Goal: Transaction & Acquisition: Purchase product/service

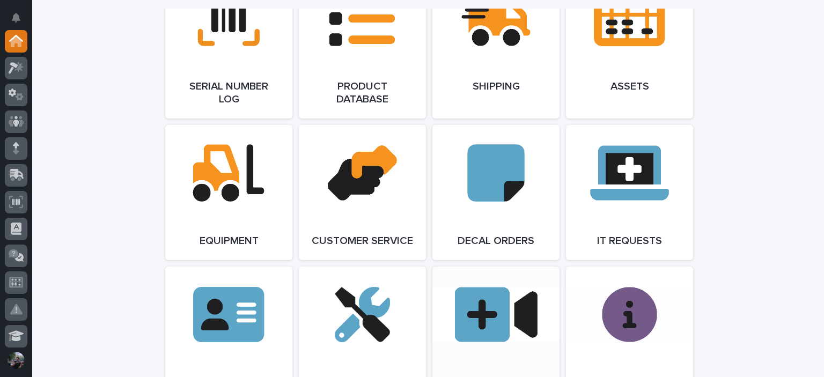
scroll to position [1610, 0]
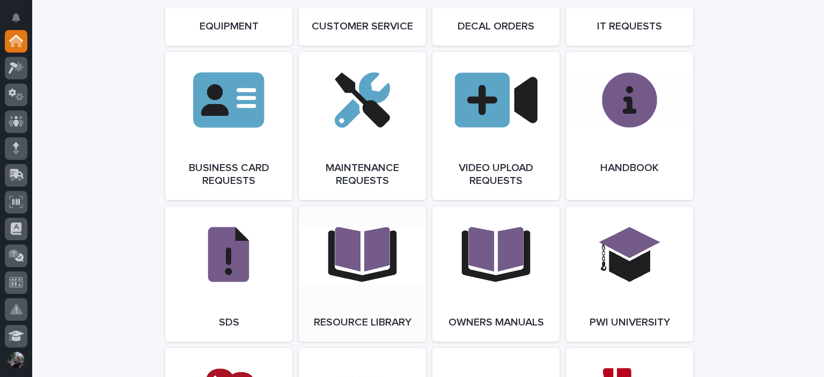
click at [356, 258] on link "Open Link" at bounding box center [362, 274] width 127 height 135
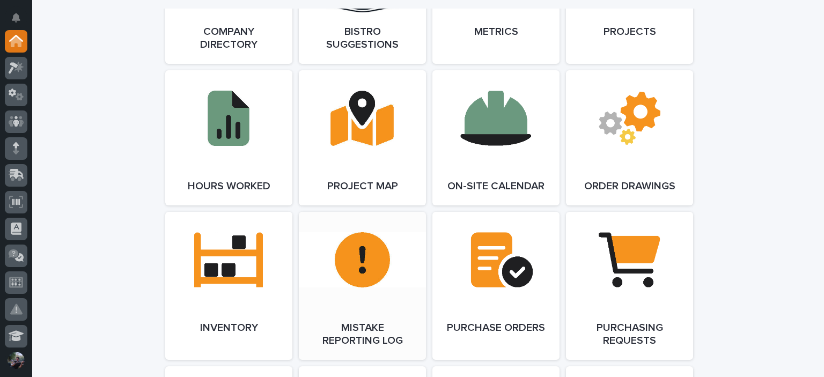
scroll to position [858, 0]
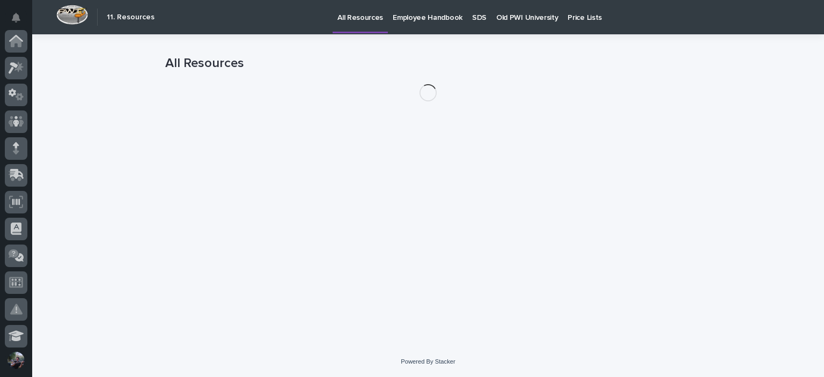
scroll to position [270, 0]
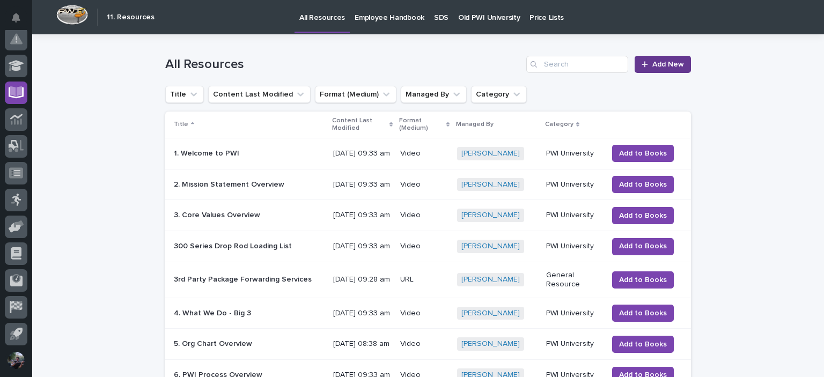
click at [676, 67] on span "Add New" at bounding box center [668, 65] width 32 height 10
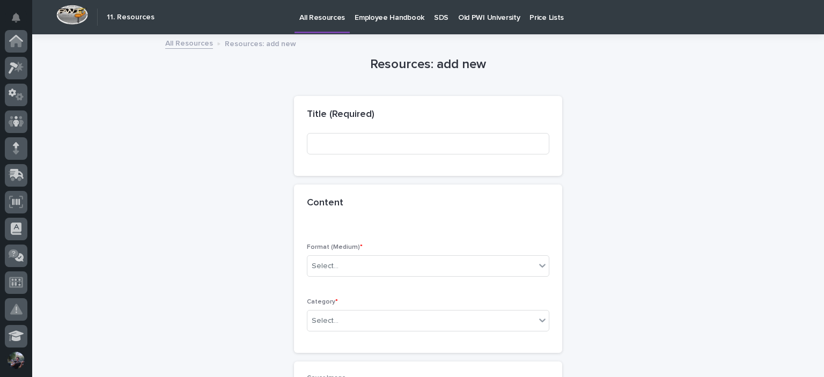
scroll to position [270, 0]
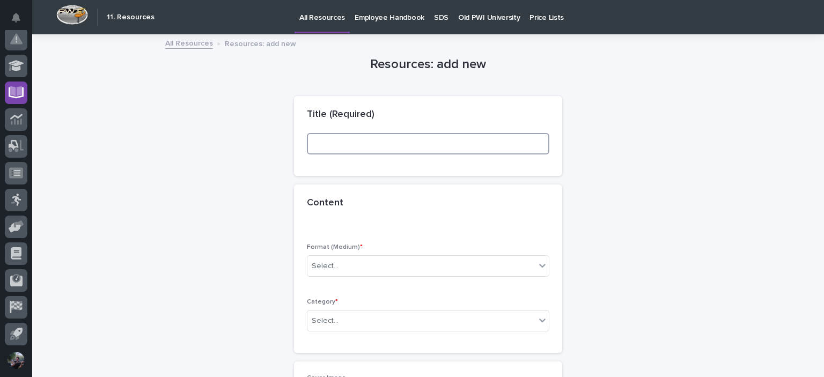
click at [370, 143] on input at bounding box center [428, 143] width 243 height 21
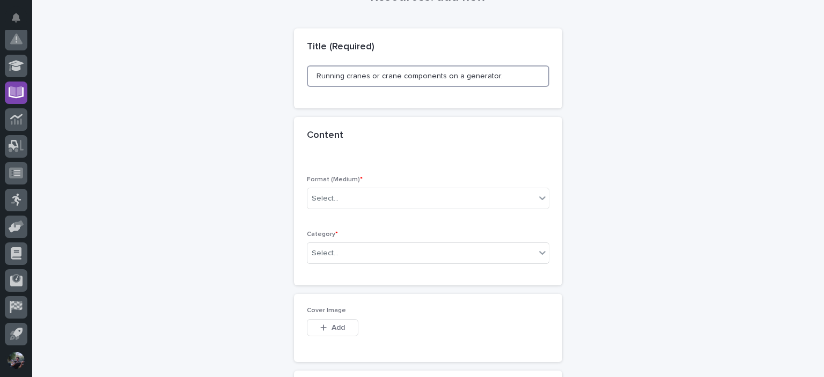
scroll to position [143, 0]
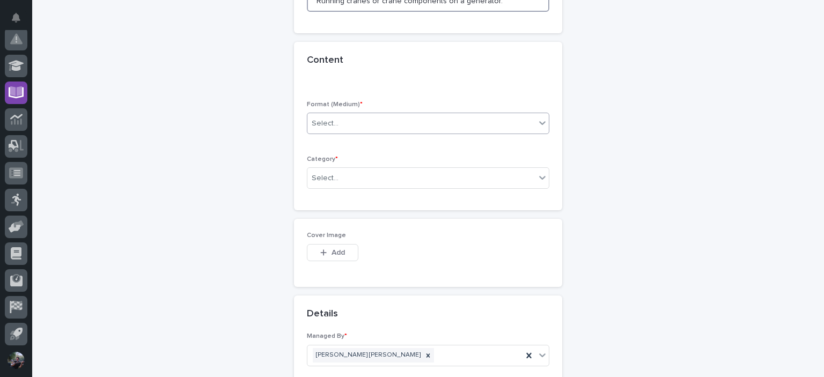
type input "Running cranes or crane components on a generator."
click at [358, 126] on div "Select..." at bounding box center [421, 124] width 228 height 18
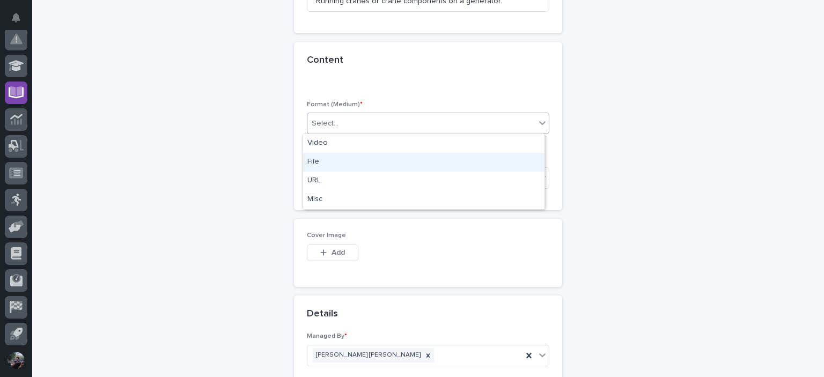
drag, startPoint x: 341, startPoint y: 190, endPoint x: 344, endPoint y: 164, distance: 26.6
click at [344, 164] on div "File" at bounding box center [423, 162] width 241 height 19
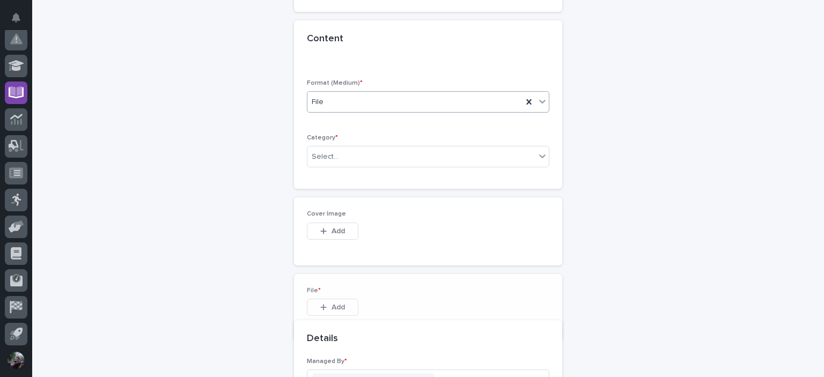
scroll to position [181, 0]
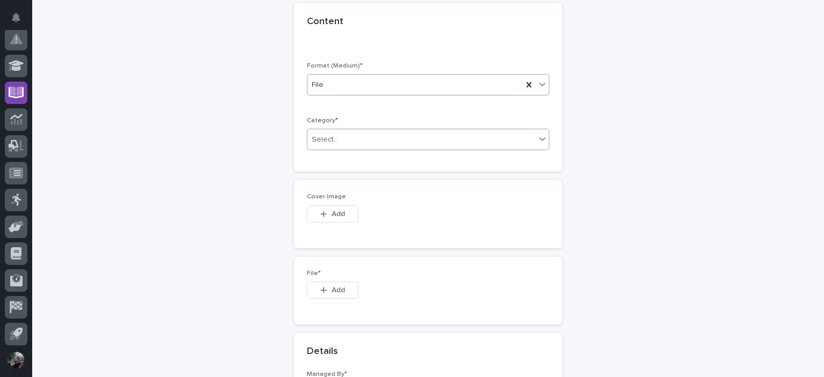
click at [355, 131] on div "Select..." at bounding box center [421, 140] width 228 height 18
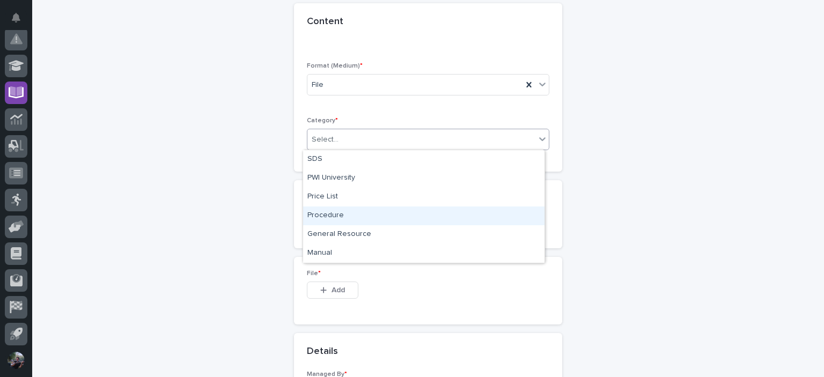
click at [400, 216] on div "Procedure" at bounding box center [423, 216] width 241 height 19
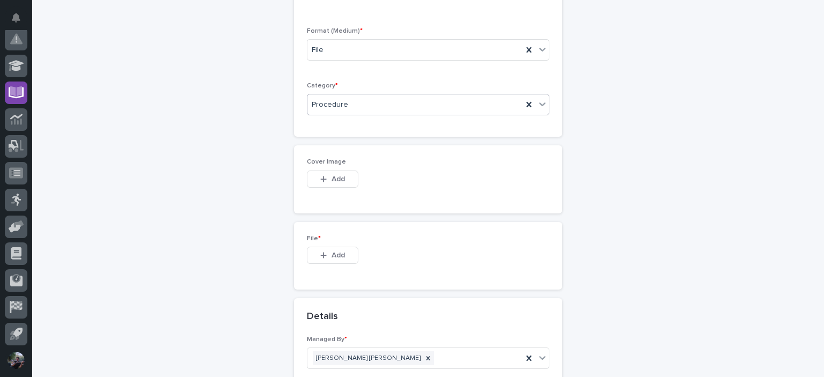
scroll to position [253, 0]
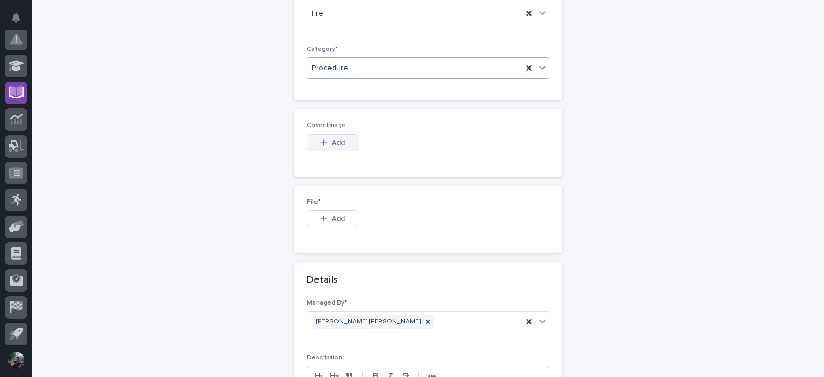
click at [326, 138] on button "Add" at bounding box center [333, 142] width 52 height 17
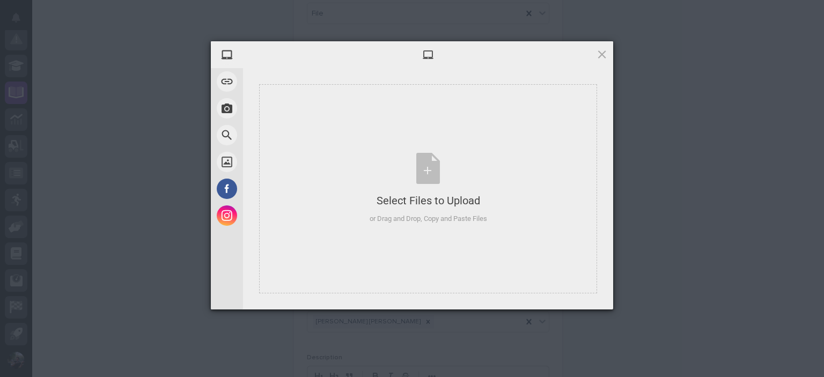
click at [687, 107] on div "My Device Link (URL) Take Photo Web Search Unsplash Facebook Instagram Select F…" at bounding box center [412, 188] width 824 height 377
click at [361, 144] on div "Select Files to Upload or Drag and Drop, Copy and Paste Files" at bounding box center [428, 188] width 338 height 209
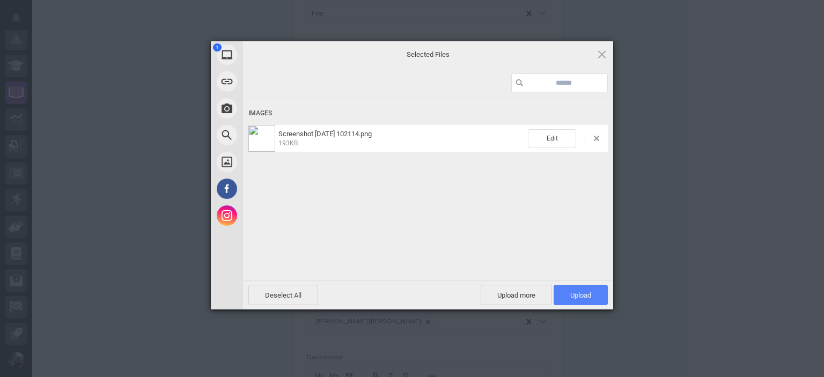
click at [585, 294] on span "Upload 1" at bounding box center [580, 295] width 21 height 8
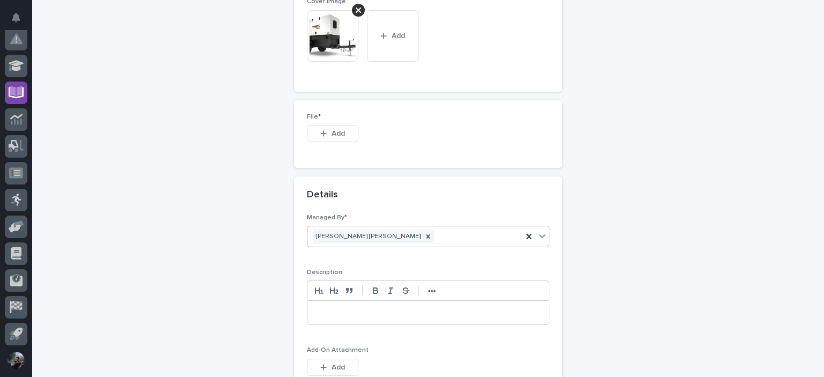
scroll to position [379, 0]
click at [335, 136] on button "Add" at bounding box center [333, 130] width 52 height 17
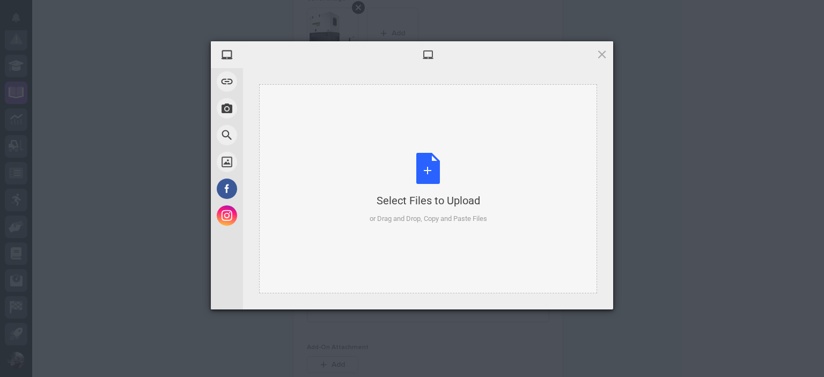
click at [422, 189] on div "Select Files to Upload or Drag and Drop, Copy and Paste Files" at bounding box center [429, 188] width 118 height 71
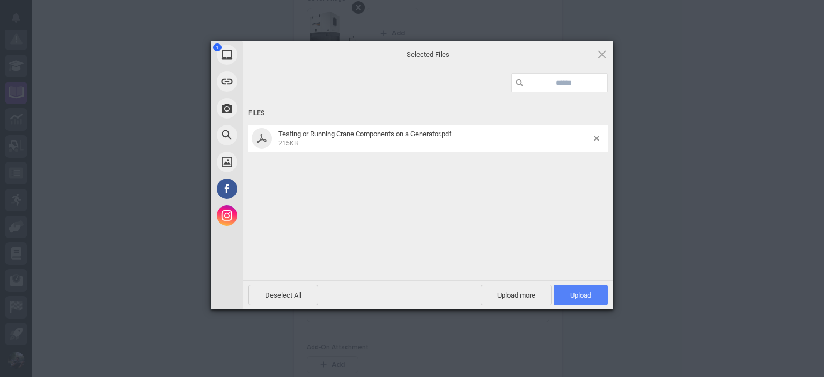
click at [584, 294] on span "Upload 1" at bounding box center [580, 295] width 21 height 8
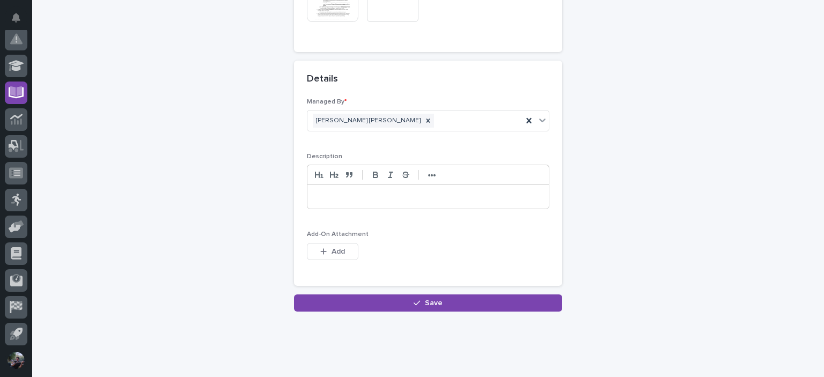
scroll to position [542, 0]
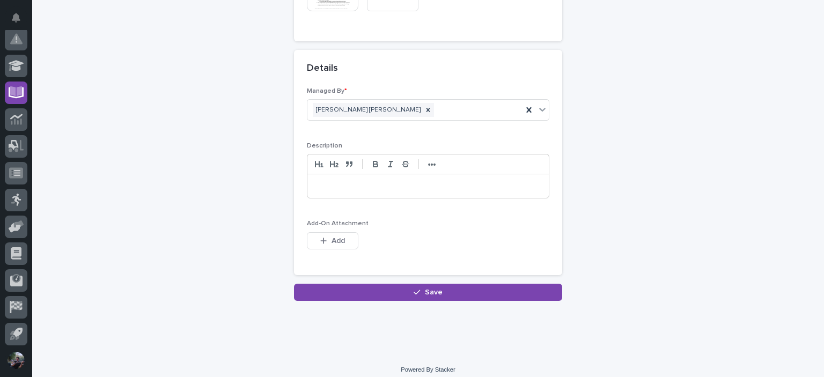
click at [348, 192] on div at bounding box center [427, 186] width 241 height 24
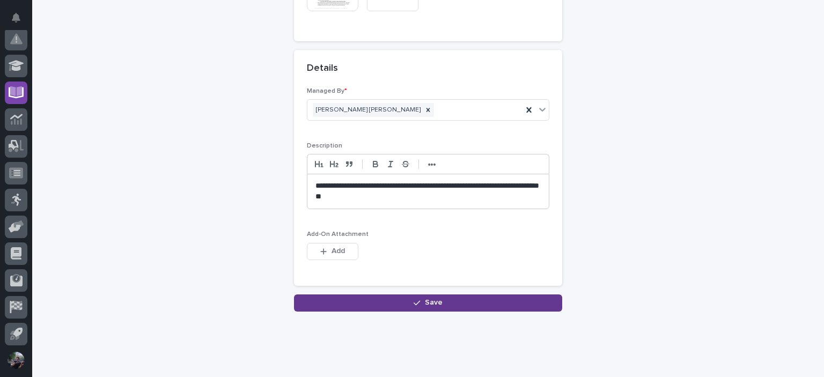
click at [420, 298] on button "Save" at bounding box center [428, 303] width 268 height 17
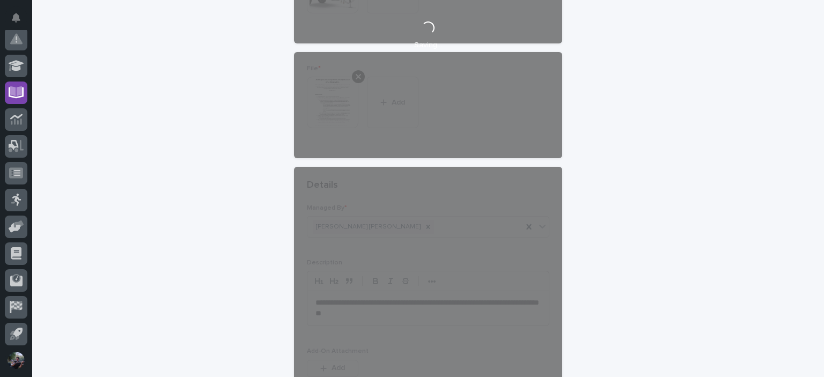
scroll to position [559, 0]
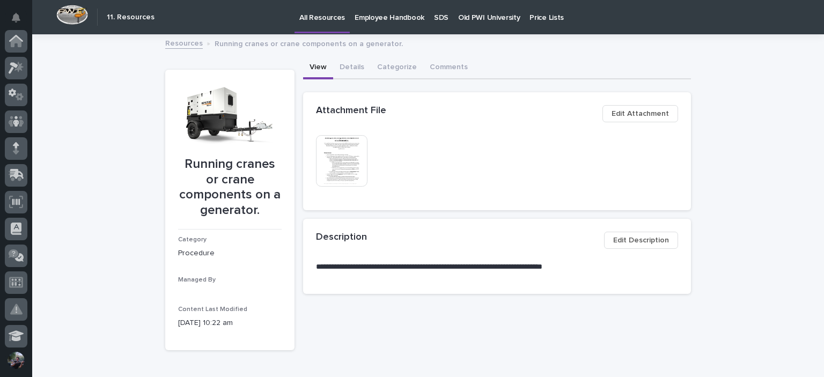
scroll to position [270, 0]
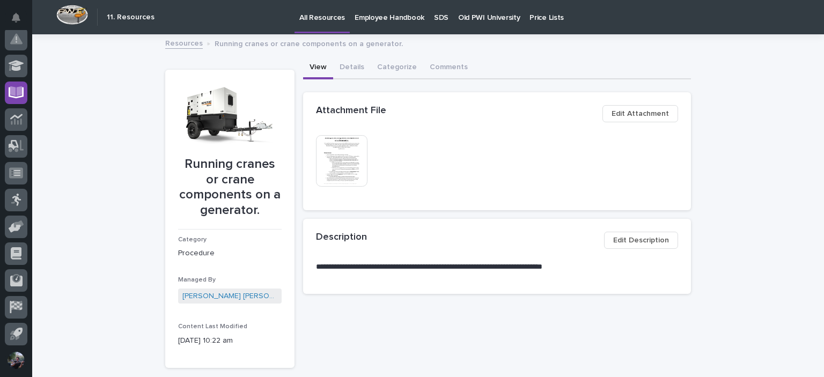
click at [340, 164] on img at bounding box center [342, 161] width 52 height 52
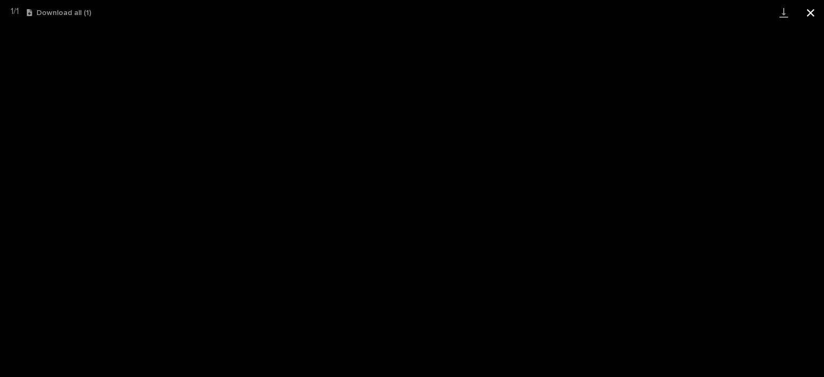
click at [809, 3] on button "Close gallery" at bounding box center [810, 12] width 27 height 25
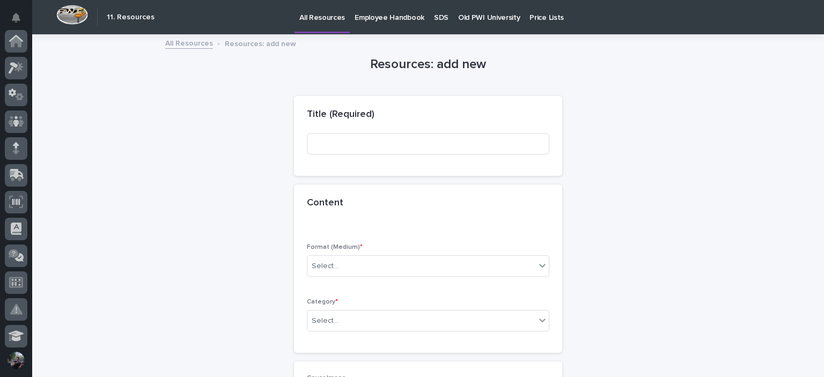
scroll to position [270, 0]
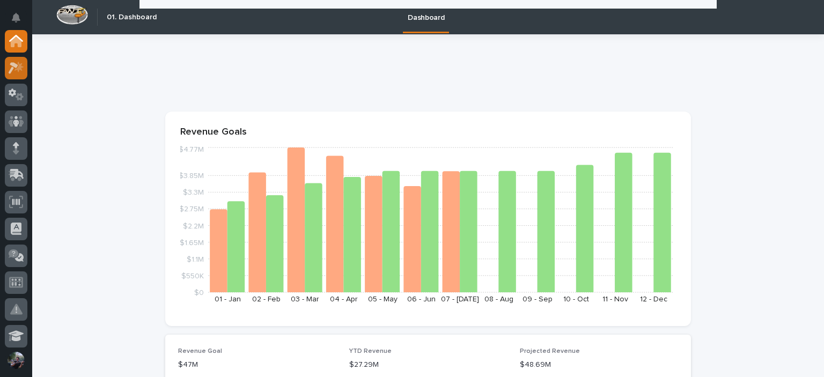
scroll to position [1502, 0]
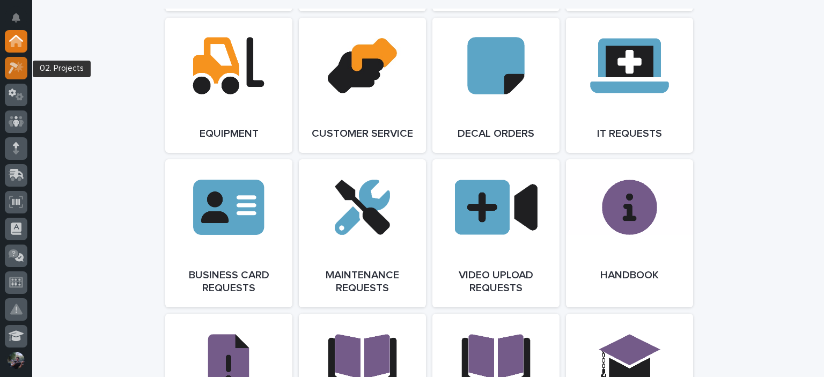
click at [9, 65] on icon at bounding box center [17, 68] width 16 height 12
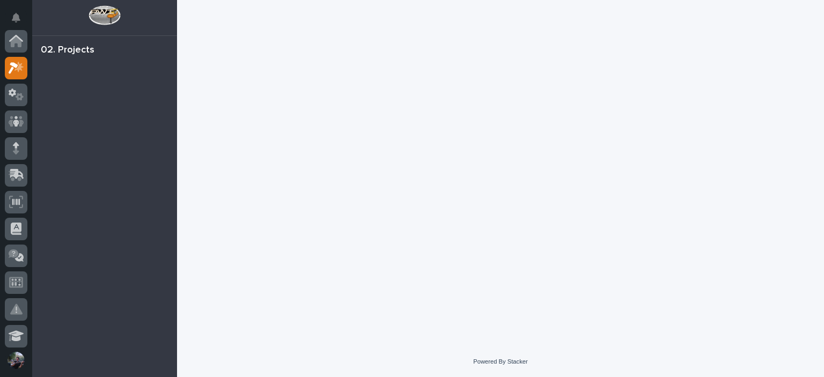
scroll to position [27, 0]
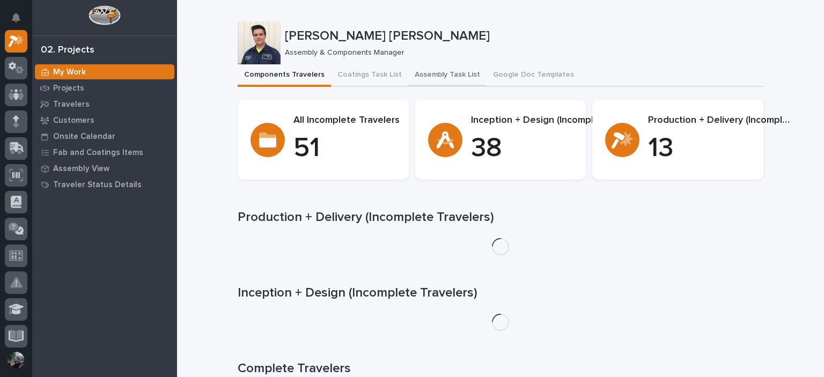
click at [456, 77] on button "Assembly Task List" at bounding box center [447, 75] width 78 height 23
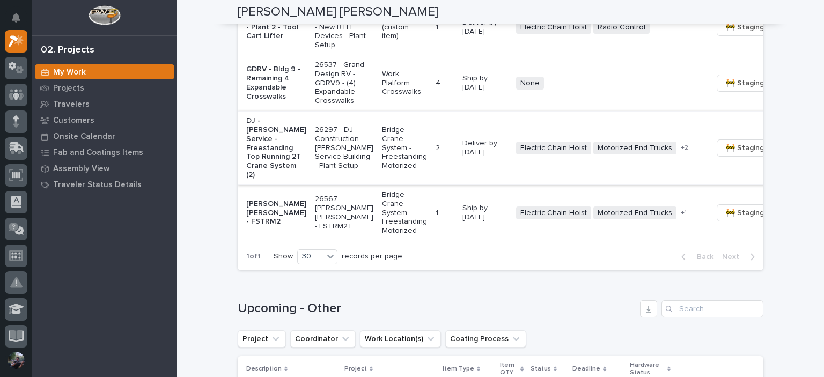
scroll to position [1001, 0]
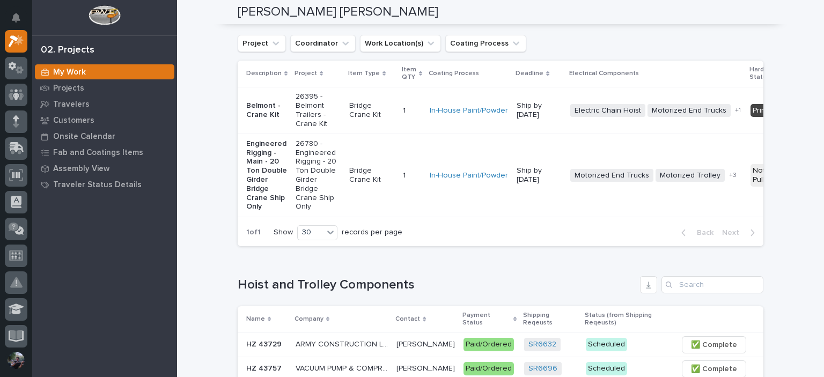
scroll to position [0, 0]
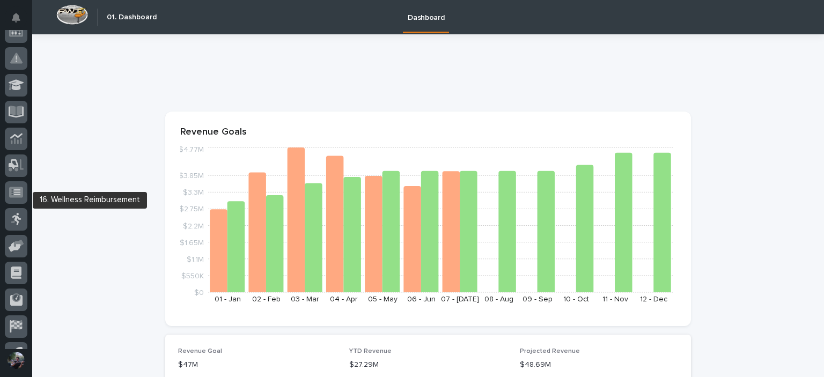
scroll to position [270, 0]
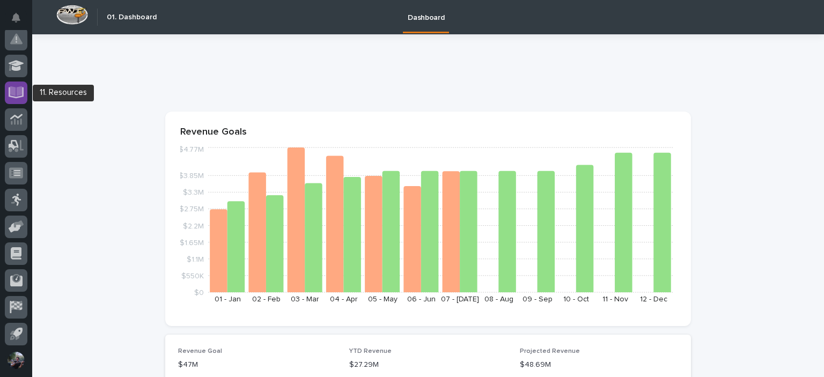
click at [15, 83] on div at bounding box center [16, 93] width 23 height 23
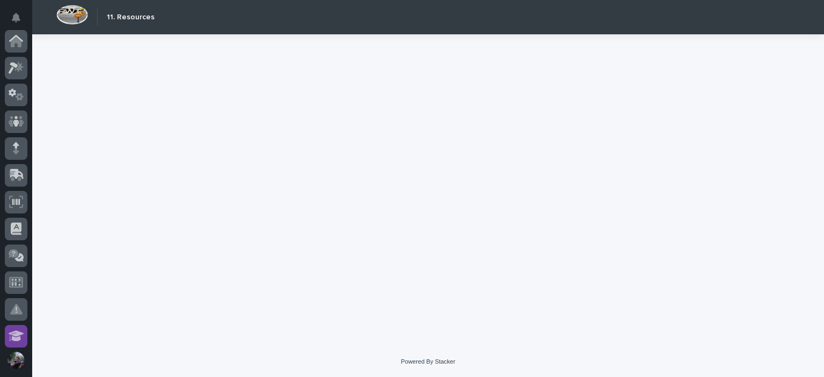
scroll to position [270, 0]
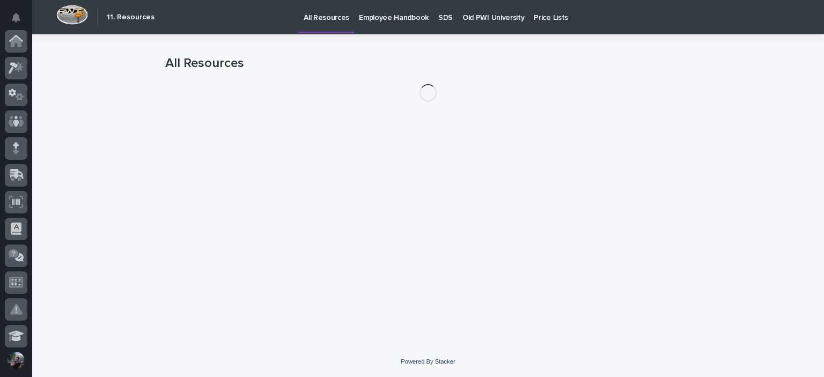
scroll to position [270, 0]
click at [500, 12] on p "Old PWI University" at bounding box center [493, 11] width 62 height 23
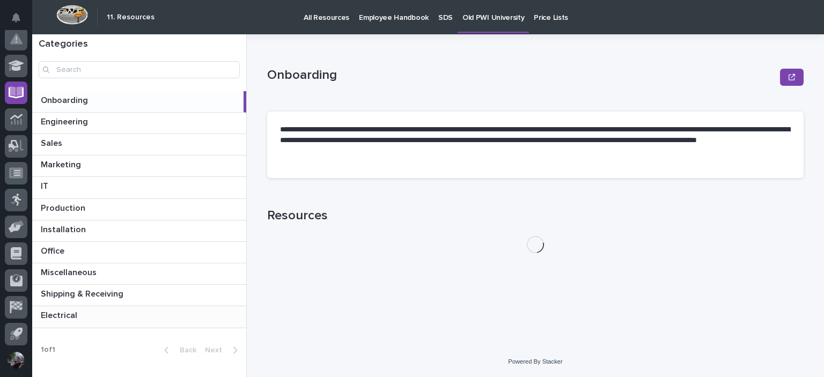
click at [93, 319] on p at bounding box center [141, 316] width 201 height 10
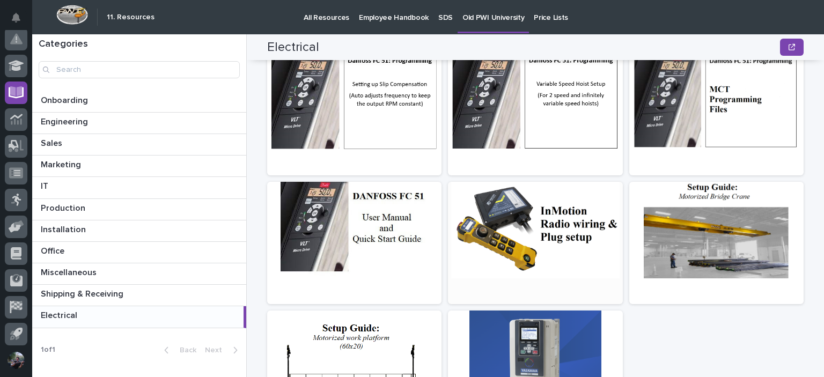
scroll to position [322, 0]
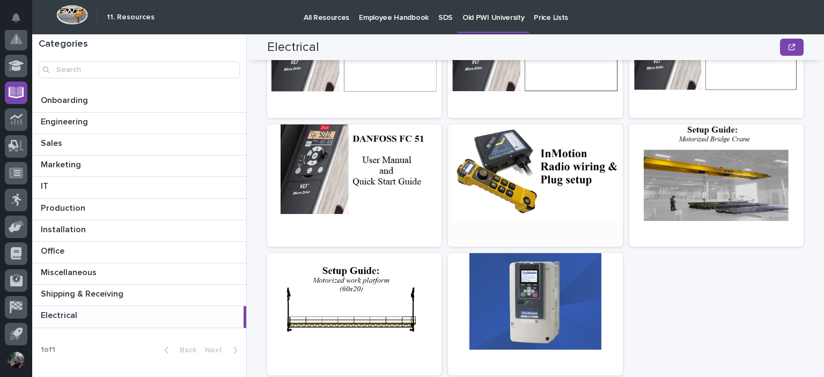
click at [515, 193] on div at bounding box center [535, 172] width 174 height 97
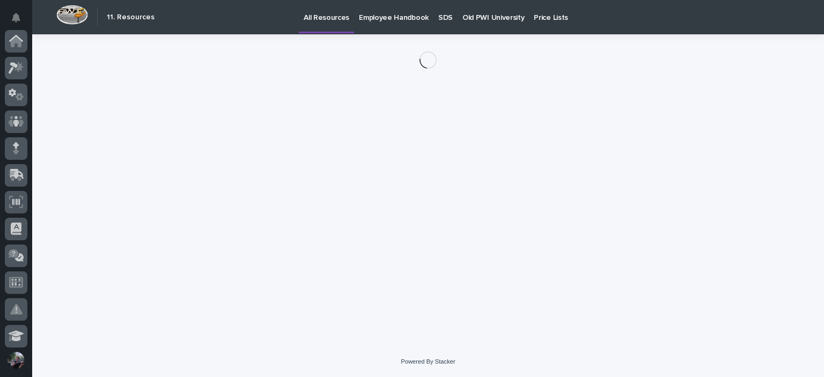
scroll to position [270, 0]
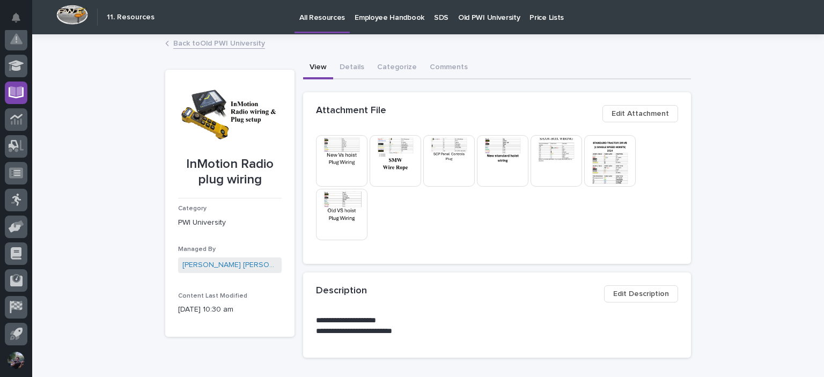
click at [610, 177] on img at bounding box center [610, 161] width 52 height 52
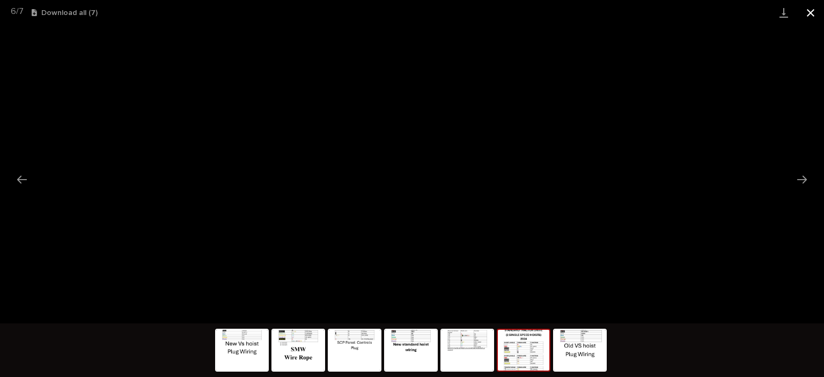
click at [805, 12] on button "Close gallery" at bounding box center [810, 12] width 27 height 25
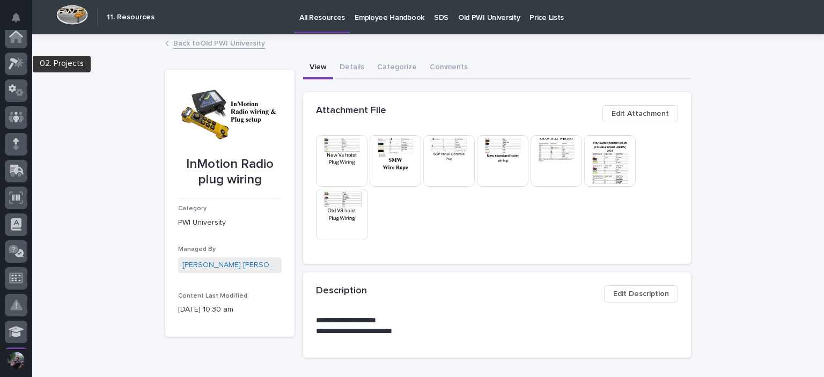
scroll to position [0, 0]
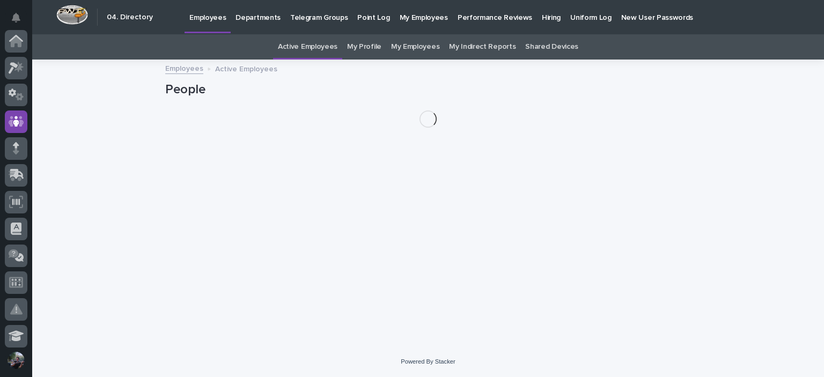
scroll to position [80, 0]
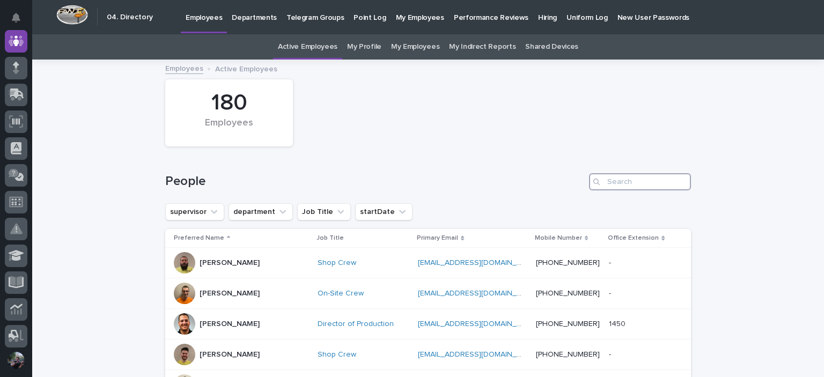
click at [621, 186] on input "Search" at bounding box center [640, 181] width 102 height 17
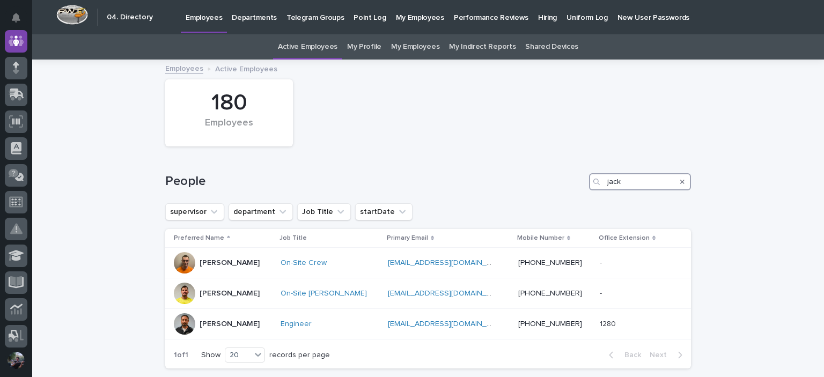
type input "jack"
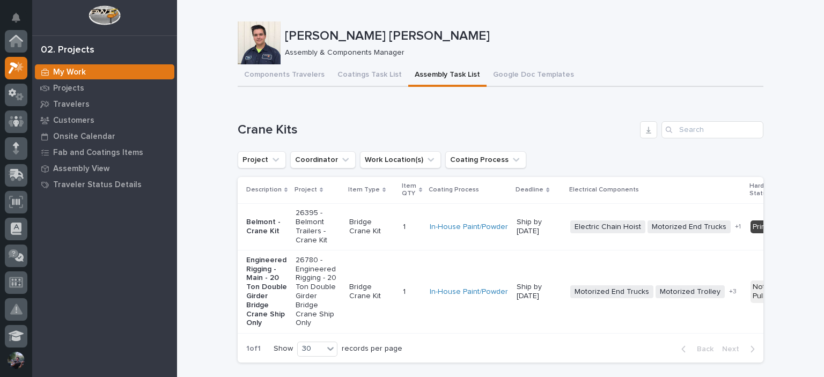
scroll to position [27, 0]
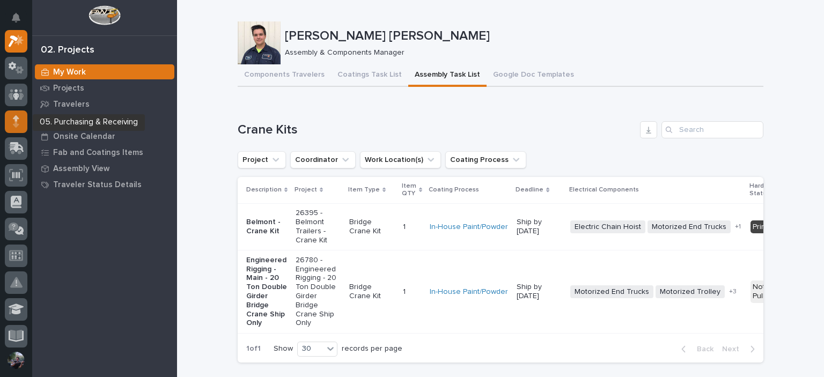
click at [25, 123] on div at bounding box center [16, 122] width 23 height 23
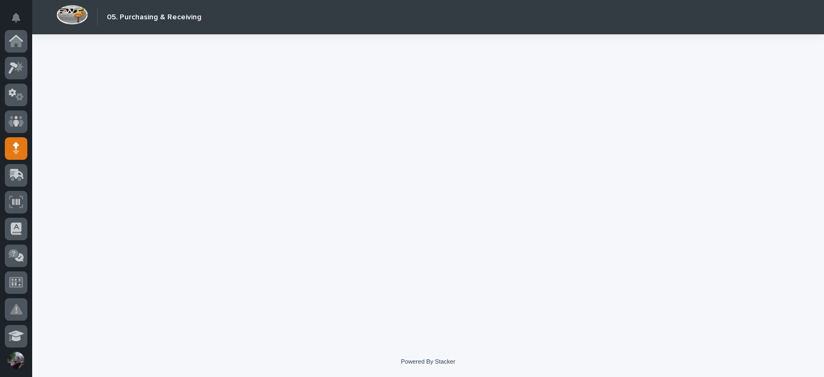
scroll to position [107, 0]
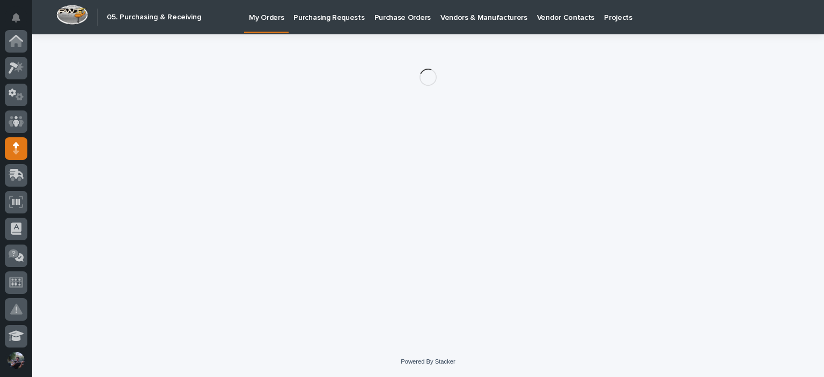
scroll to position [107, 0]
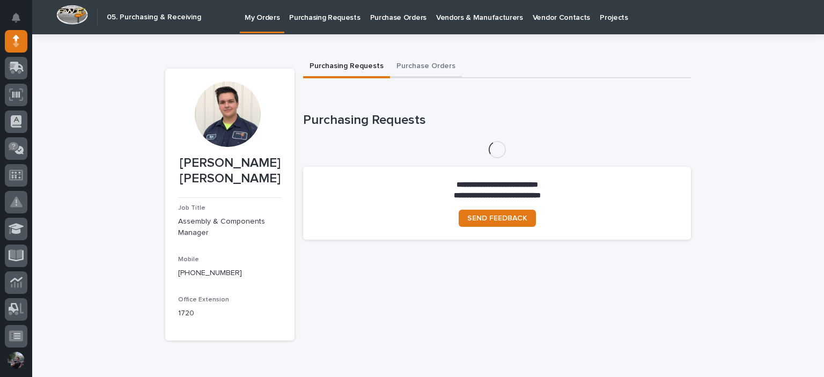
click at [418, 78] on button "Purchase Orders" at bounding box center [426, 67] width 72 height 23
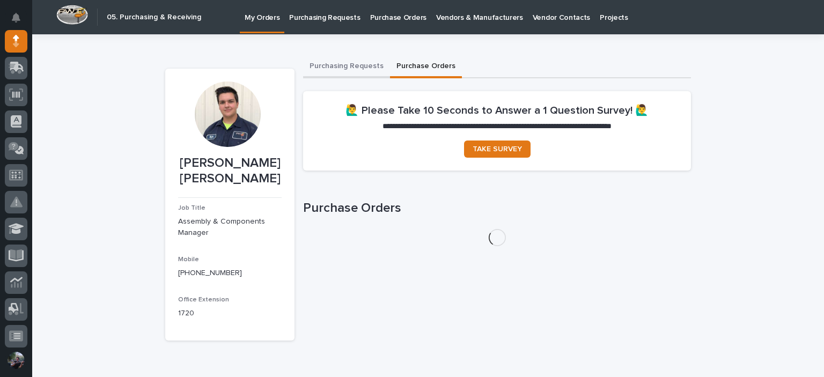
click at [369, 74] on button "Purchasing Requests" at bounding box center [346, 67] width 87 height 23
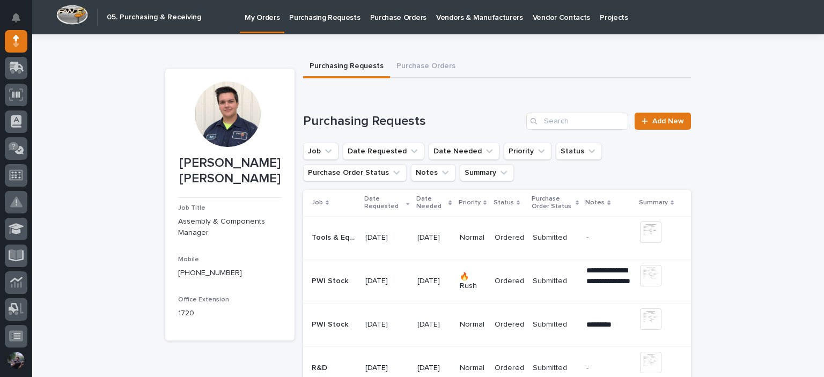
click at [346, 247] on div "Tools & Equipment Tools & Equipment" at bounding box center [334, 238] width 45 height 18
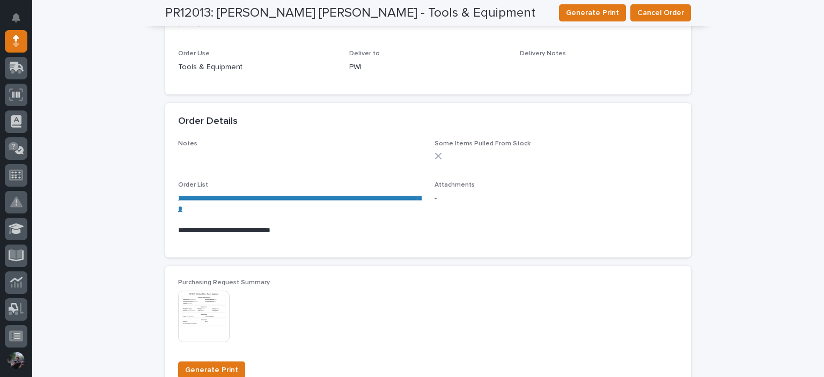
scroll to position [572, 0]
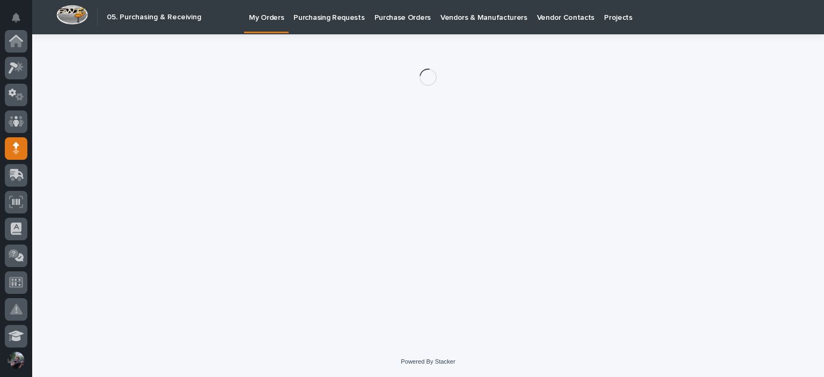
scroll to position [107, 0]
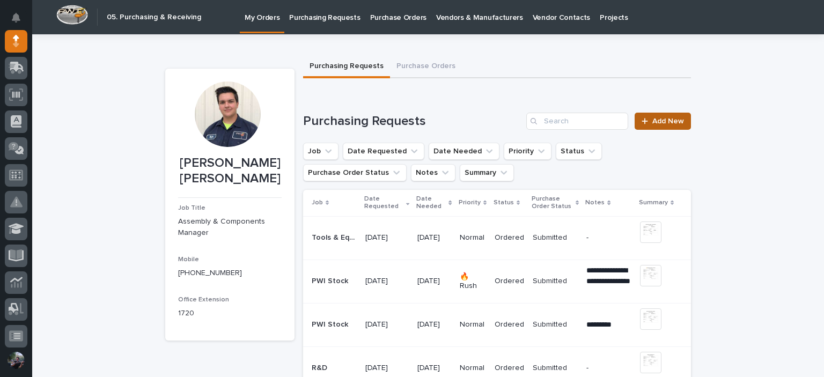
click at [652, 119] on span "Add New" at bounding box center [668, 122] width 32 height 8
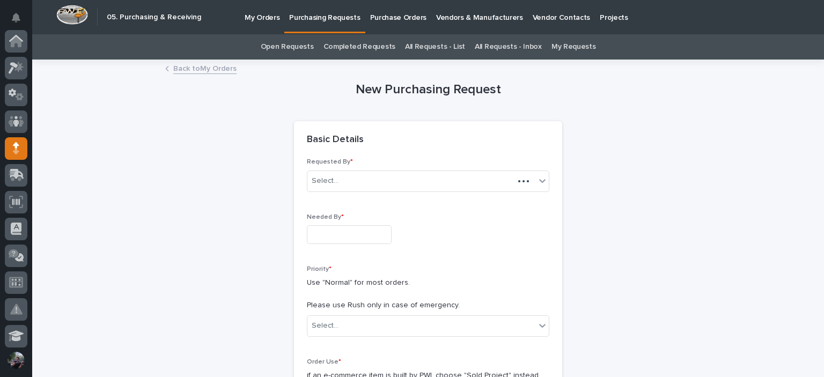
scroll to position [107, 0]
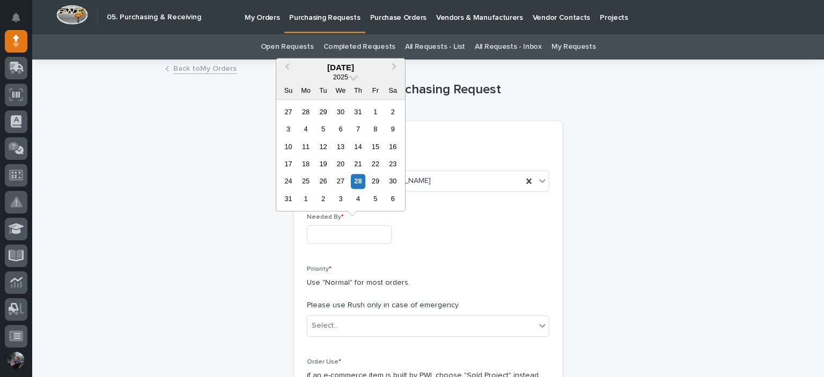
click at [326, 231] on input "text" at bounding box center [349, 234] width 85 height 19
click at [369, 196] on div "5" at bounding box center [375, 199] width 14 height 14
type input "**********"
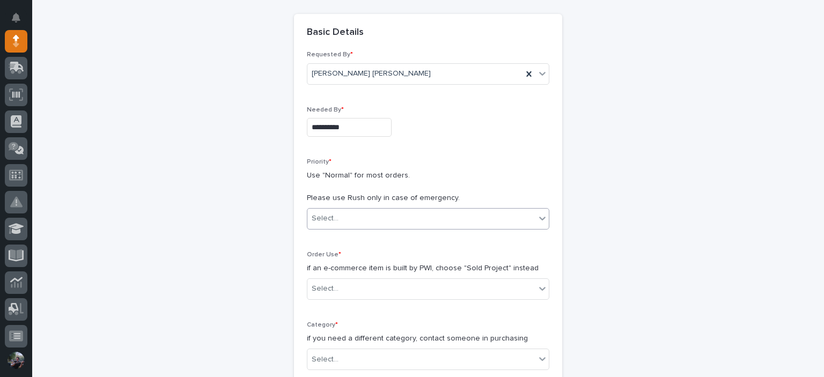
click at [350, 225] on div "Select..." at bounding box center [421, 219] width 228 height 18
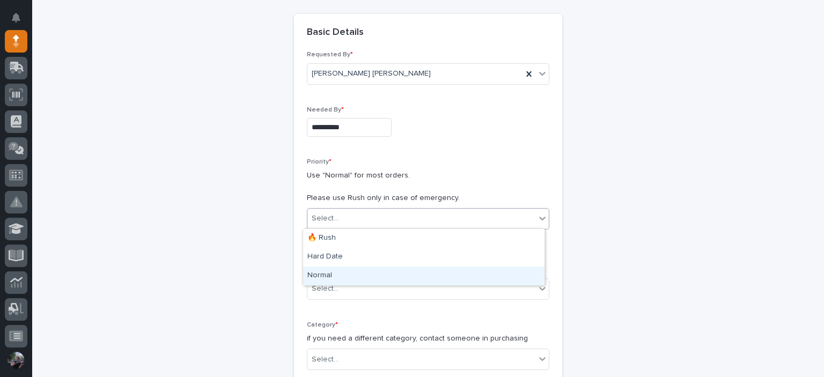
click at [335, 273] on div "Normal" at bounding box center [423, 276] width 241 height 19
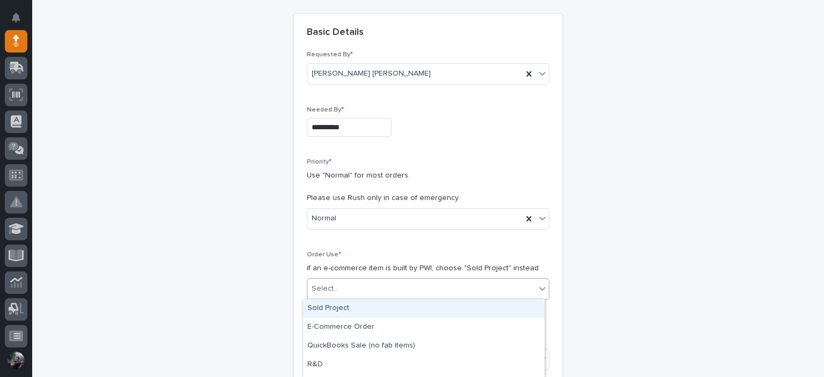
click at [337, 280] on div "Select..." at bounding box center [421, 289] width 228 height 18
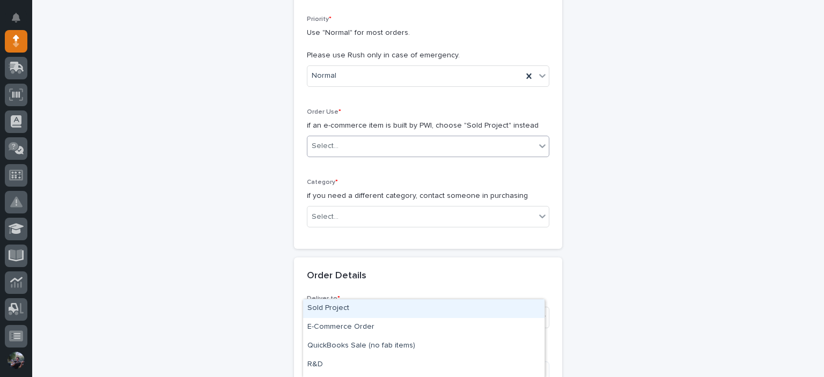
scroll to position [250, 0]
click at [343, 144] on div "Select..." at bounding box center [421, 146] width 228 height 18
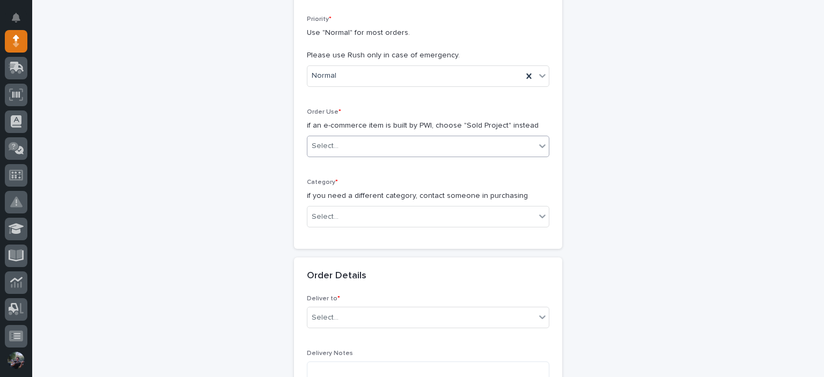
click at [343, 144] on div "Select..." at bounding box center [421, 146] width 228 height 18
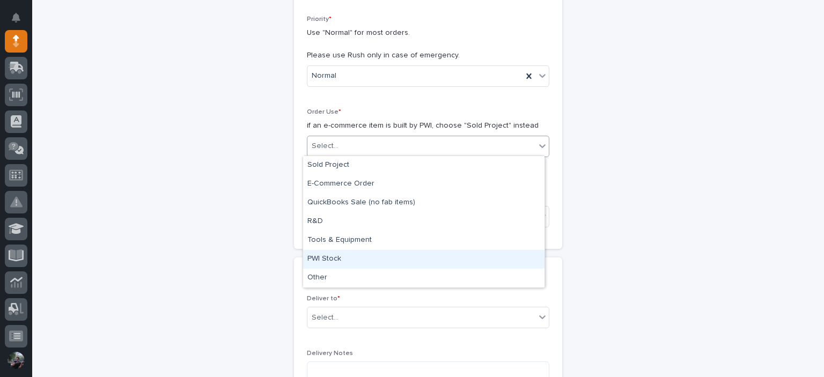
click at [376, 268] on div "PWI Stock" at bounding box center [423, 259] width 241 height 19
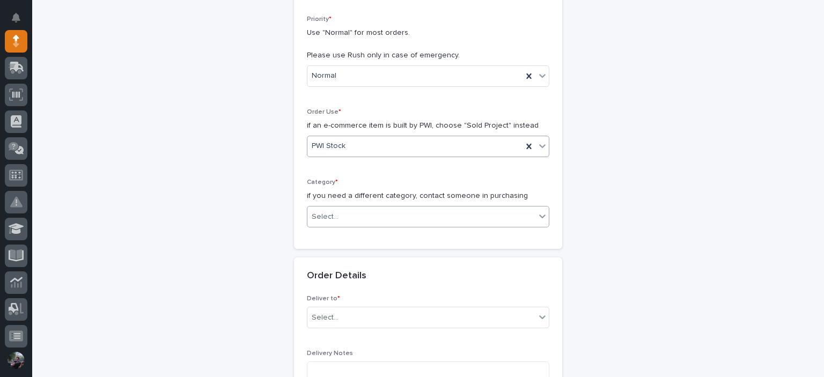
click at [356, 220] on div "Select..." at bounding box center [421, 217] width 228 height 18
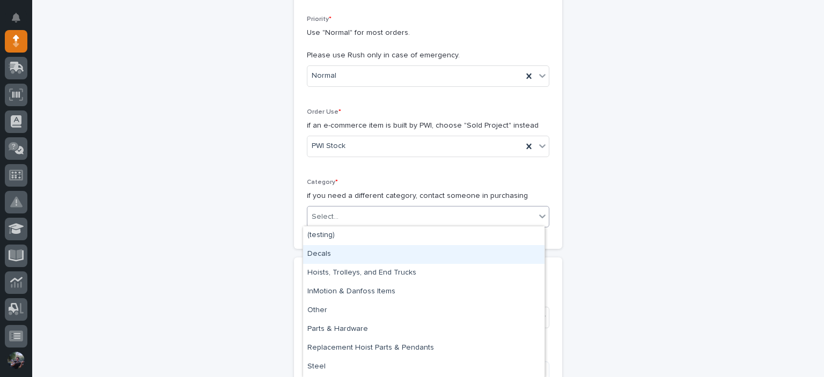
scroll to position [17, 0]
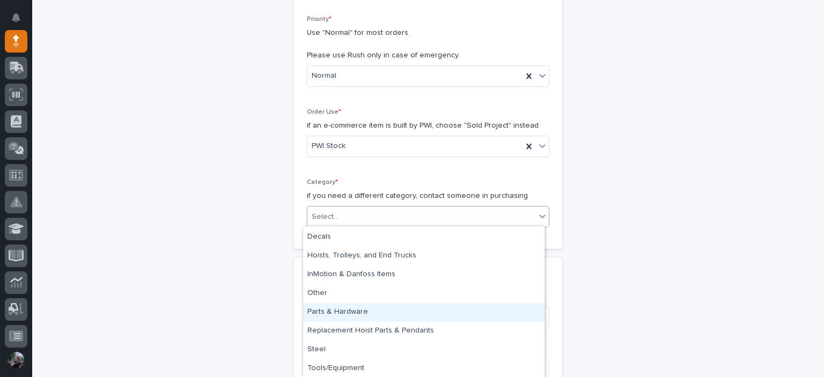
click at [377, 316] on div "Parts & Hardware" at bounding box center [423, 312] width 241 height 19
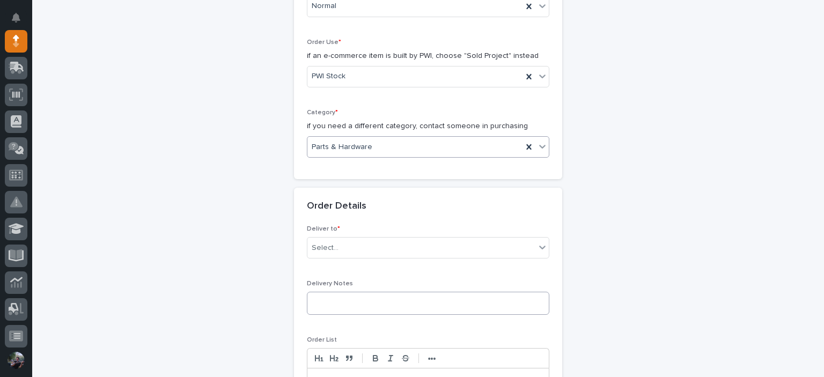
scroll to position [393, 0]
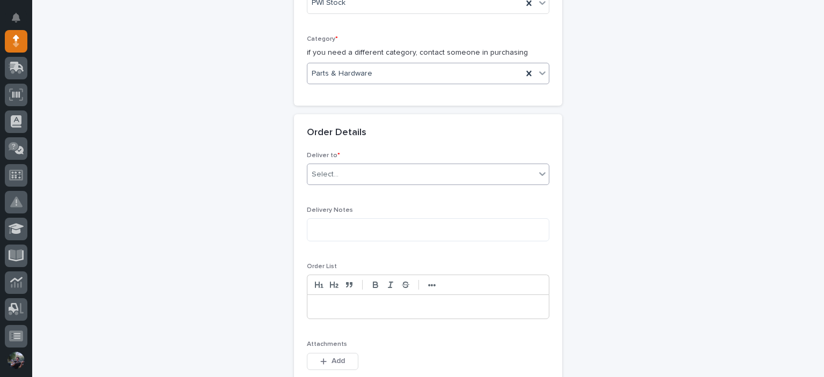
click at [349, 178] on div "Select..." at bounding box center [421, 175] width 228 height 18
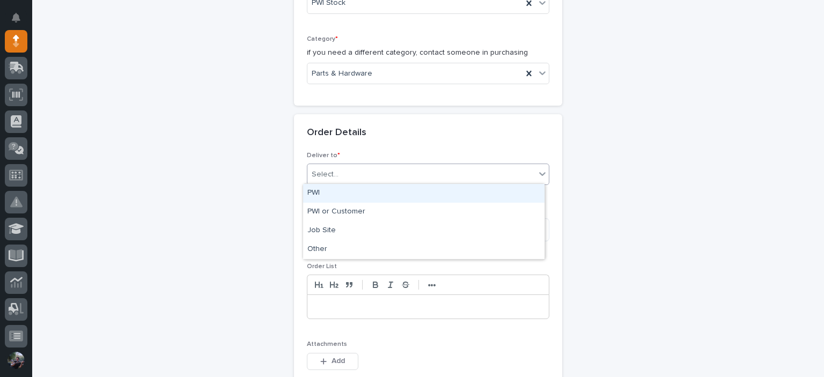
click at [340, 197] on div "PWI" at bounding box center [423, 193] width 241 height 19
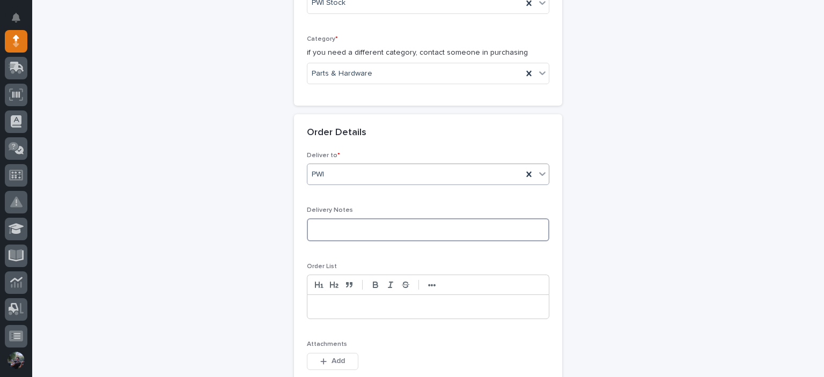
click at [346, 233] on textarea at bounding box center [428, 229] width 243 height 23
click at [348, 312] on div at bounding box center [427, 307] width 241 height 24
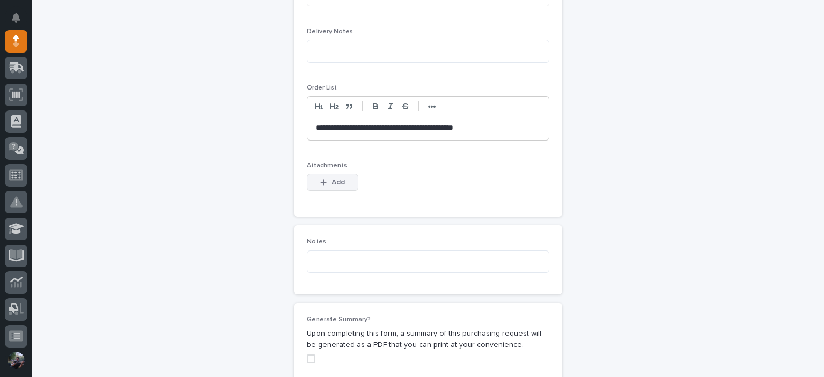
click at [324, 183] on div "button" at bounding box center [325, 183] width 11 height 8
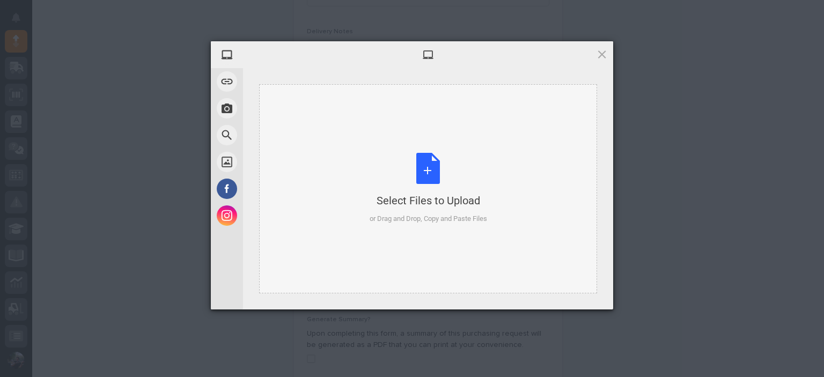
click at [303, 172] on div "Select Files to Upload or Drag and Drop, Copy and Paste Files" at bounding box center [428, 188] width 338 height 209
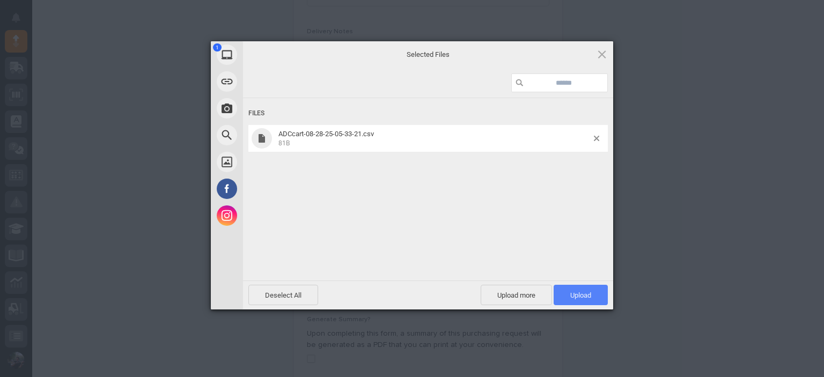
click at [585, 297] on span "Upload 1" at bounding box center [580, 295] width 21 height 8
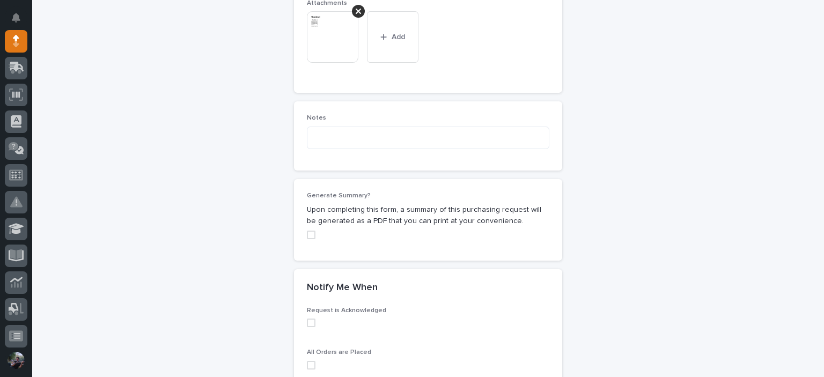
scroll to position [898, 0]
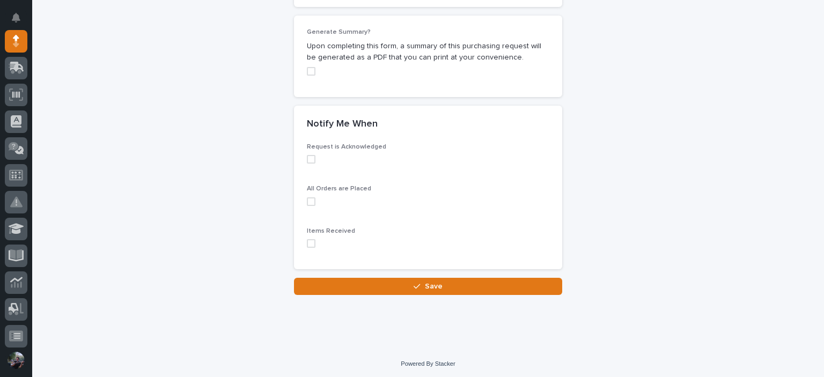
click at [309, 241] on span at bounding box center [311, 243] width 9 height 9
click at [307, 159] on span at bounding box center [311, 159] width 9 height 9
click at [307, 197] on span at bounding box center [311, 201] width 9 height 9
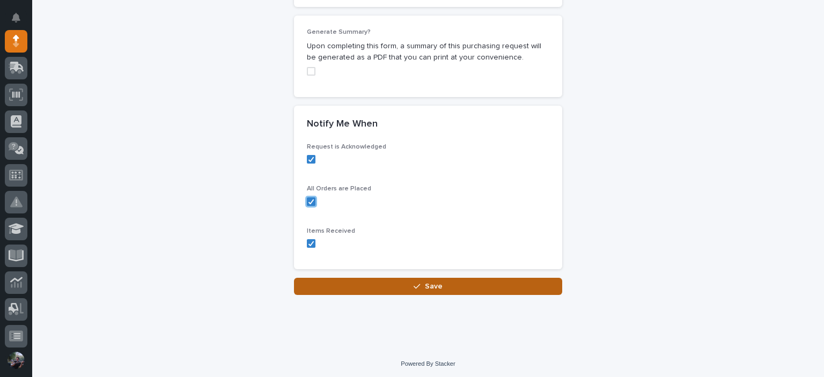
click at [373, 278] on button "Save" at bounding box center [428, 286] width 268 height 17
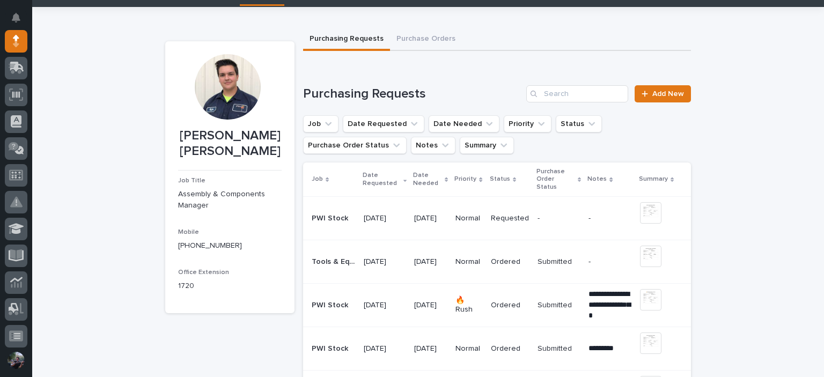
scroll to position [107, 0]
